Goal: Information Seeking & Learning: Check status

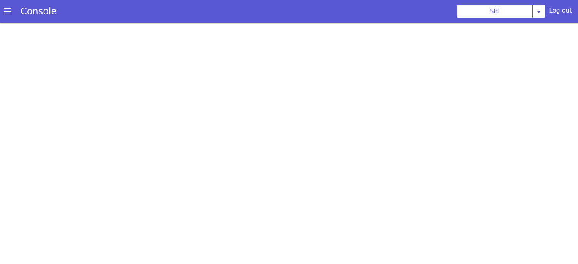
scroll to position [2, 0]
select select "TRANSFER"
select select "hi"
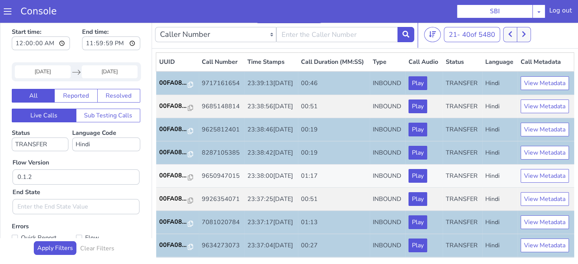
scroll to position [376, 0]
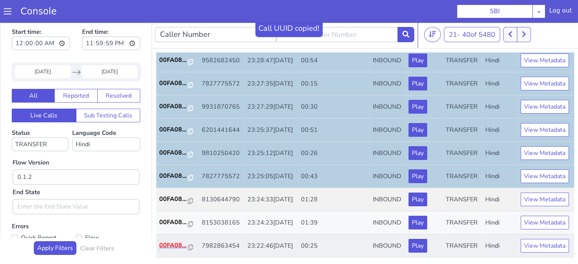
click at [171, 241] on p "00FA08..." at bounding box center [173, 245] width 29 height 9
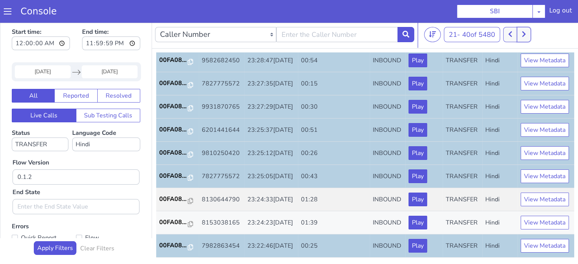
click at [529, 33] on button at bounding box center [524, 34] width 14 height 15
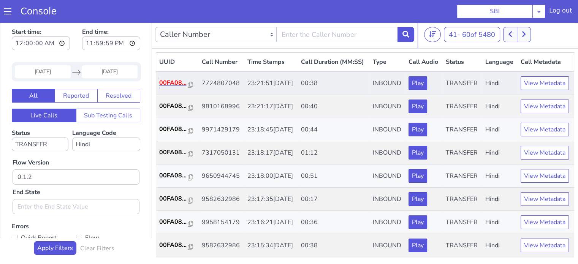
click at [176, 87] on p "00FA08..." at bounding box center [173, 82] width 29 height 9
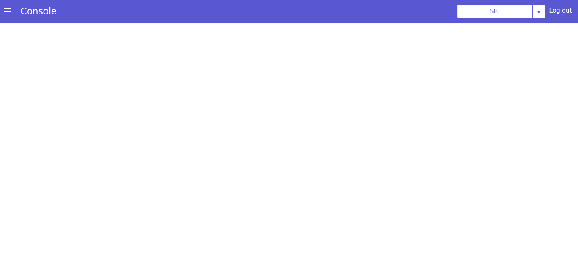
click at [316, 22] on section "Console SBI AO Smith Airtel DTH Pilot Airtel POC Alice Blue NT Aliceblue Americ…" at bounding box center [289, 11] width 578 height 23
